Goal: Browse casually: Explore the website without a specific task or goal

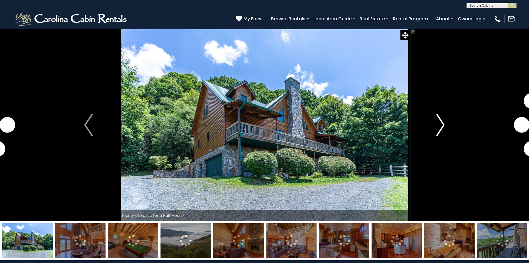
click at [446, 131] on button "Next" at bounding box center [440, 125] width 61 height 192
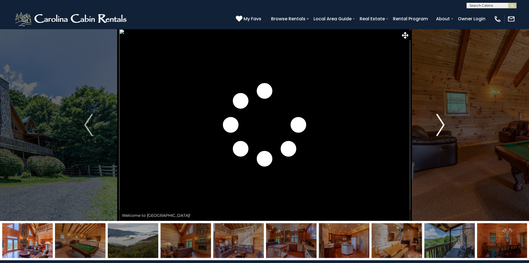
click at [444, 129] on img "Next" at bounding box center [441, 125] width 8 height 22
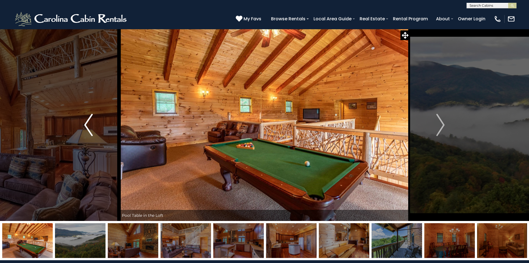
click at [86, 124] on img "Previous" at bounding box center [88, 125] width 8 height 22
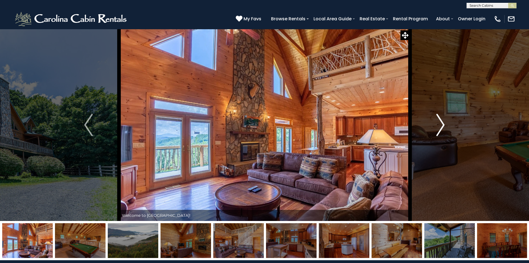
click at [445, 125] on img "Next" at bounding box center [441, 125] width 8 height 22
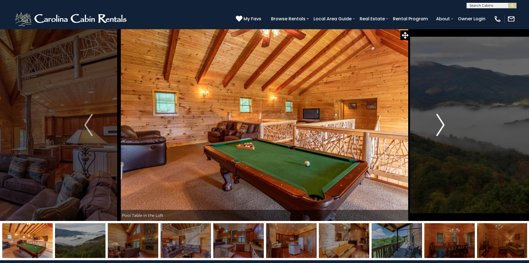
click at [445, 125] on img "Next" at bounding box center [441, 125] width 8 height 22
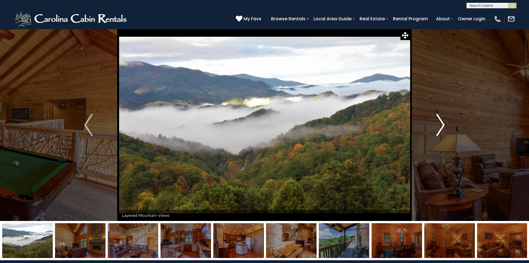
click at [445, 125] on img "Next" at bounding box center [441, 125] width 8 height 22
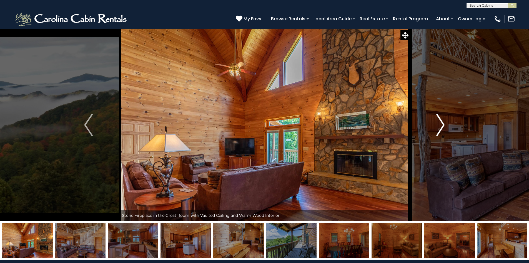
click at [445, 125] on img "Next" at bounding box center [441, 125] width 8 height 22
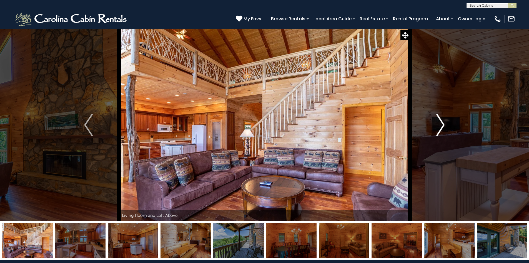
click at [445, 125] on img "Next" at bounding box center [441, 125] width 8 height 22
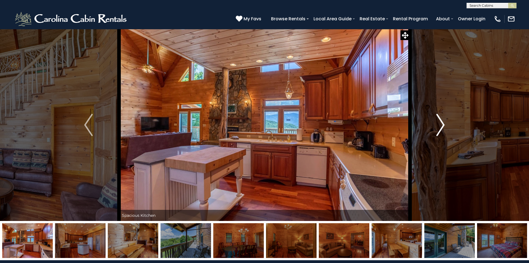
click at [445, 125] on img "Next" at bounding box center [441, 125] width 8 height 22
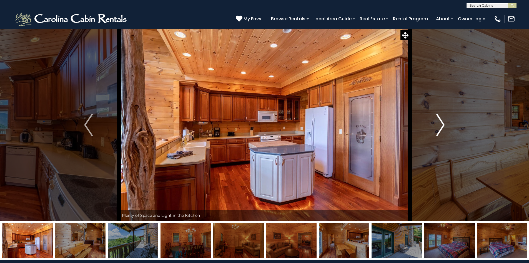
click at [445, 125] on img "Next" at bounding box center [441, 125] width 8 height 22
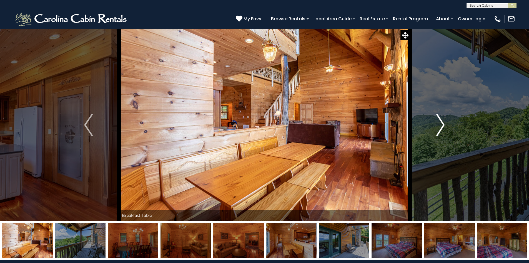
click at [445, 125] on img "Next" at bounding box center [441, 125] width 8 height 22
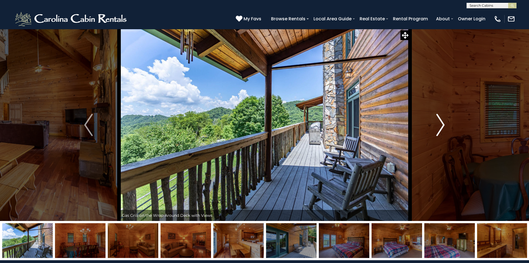
click at [445, 125] on img "Next" at bounding box center [441, 125] width 8 height 22
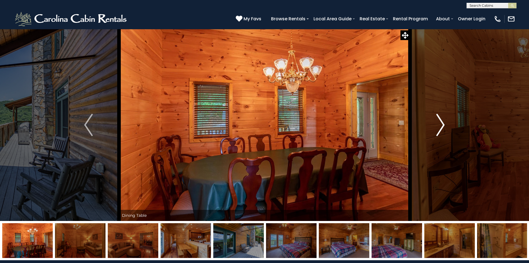
click at [445, 125] on img "Next" at bounding box center [441, 125] width 8 height 22
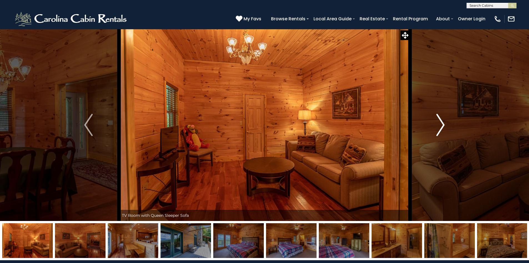
click at [445, 125] on img "Next" at bounding box center [441, 125] width 8 height 22
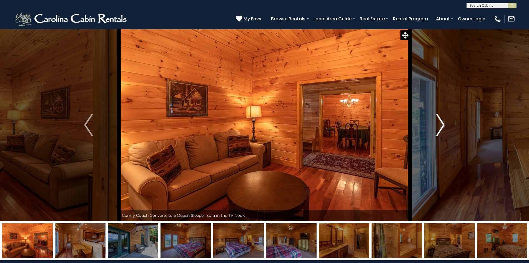
click at [445, 125] on img "Next" at bounding box center [441, 125] width 8 height 22
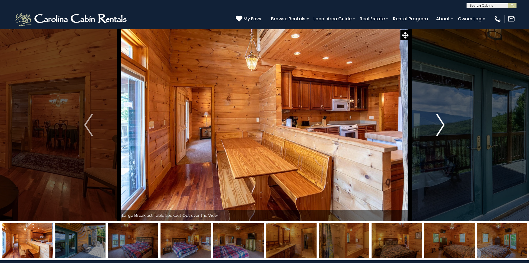
click at [445, 125] on img "Next" at bounding box center [441, 125] width 8 height 22
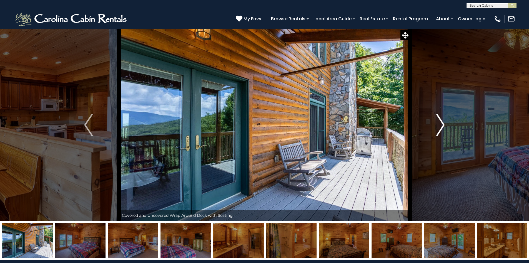
click at [445, 125] on img "Next" at bounding box center [441, 125] width 8 height 22
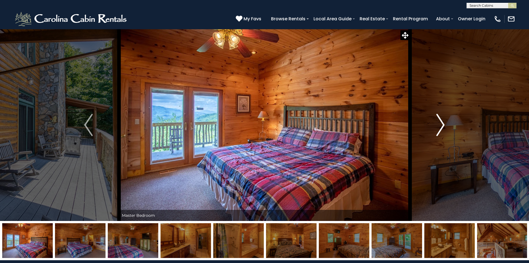
click at [445, 125] on img "Next" at bounding box center [441, 125] width 8 height 22
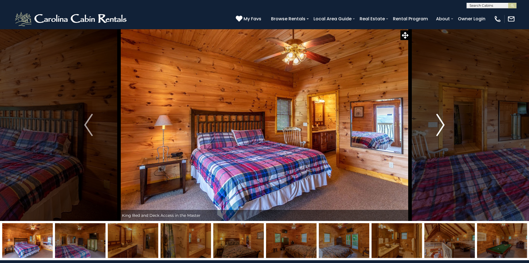
click at [445, 124] on img "Next" at bounding box center [441, 125] width 8 height 22
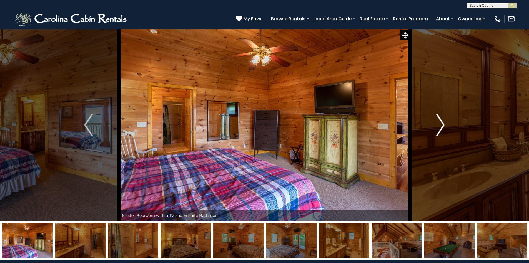
click at [445, 124] on img "Next" at bounding box center [441, 125] width 8 height 22
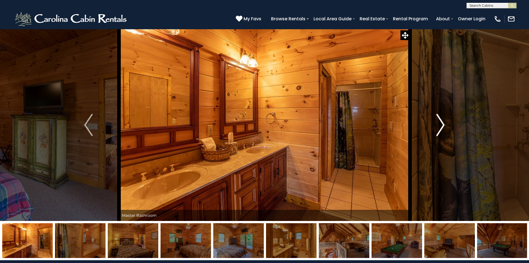
click at [445, 124] on button "Next" at bounding box center [440, 125] width 61 height 192
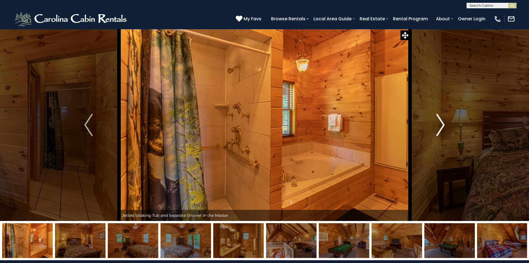
click at [445, 124] on button "Next" at bounding box center [440, 125] width 61 height 192
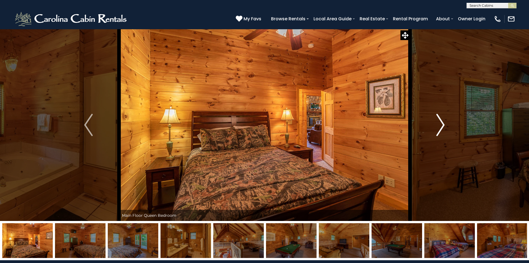
click at [445, 124] on button "Next" at bounding box center [440, 125] width 61 height 192
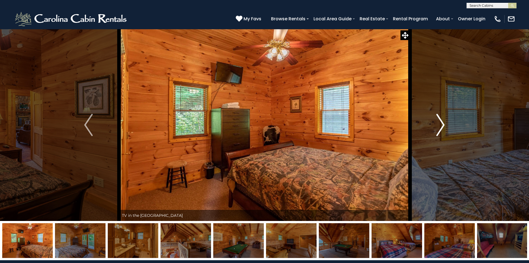
click at [447, 121] on button "Next" at bounding box center [440, 125] width 61 height 192
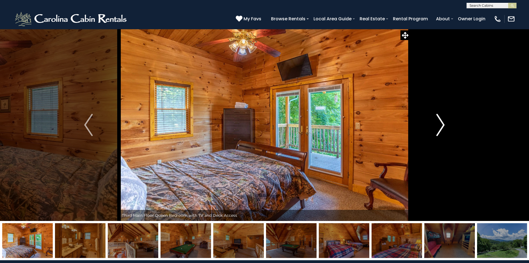
click at [447, 121] on button "Next" at bounding box center [440, 125] width 61 height 192
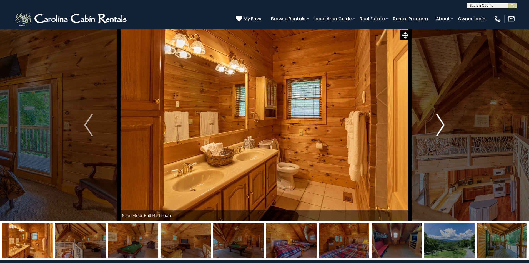
click at [447, 121] on button "Next" at bounding box center [440, 125] width 61 height 192
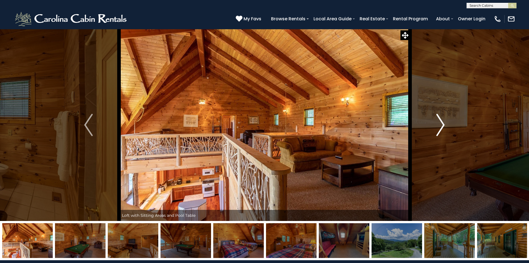
click at [447, 121] on button "Next" at bounding box center [440, 125] width 61 height 192
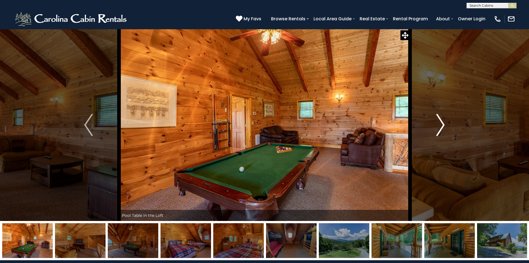
click at [447, 121] on button "Next" at bounding box center [440, 125] width 61 height 192
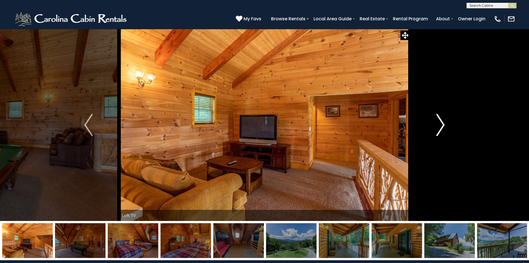
click at [447, 121] on button "Next" at bounding box center [440, 125] width 61 height 192
